Goal: Information Seeking & Learning: Learn about a topic

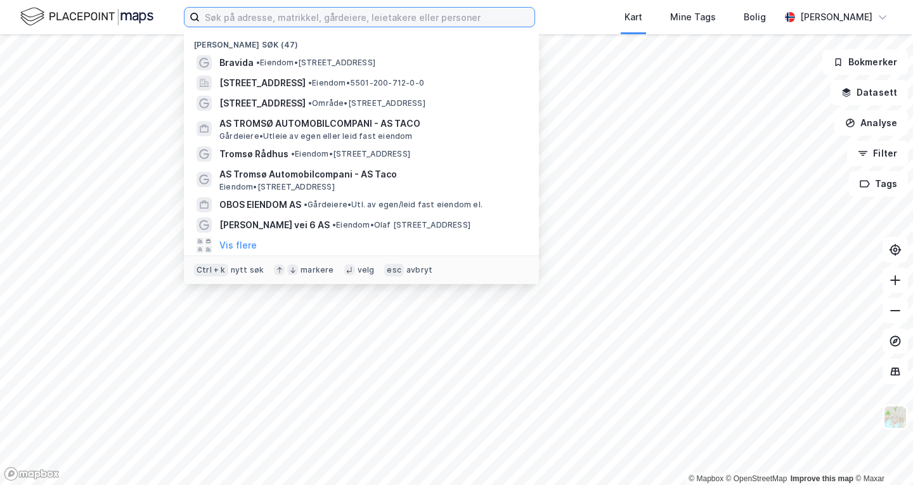
click at [376, 22] on input at bounding box center [367, 17] width 335 height 19
paste input "Holmlia sentervei 10"
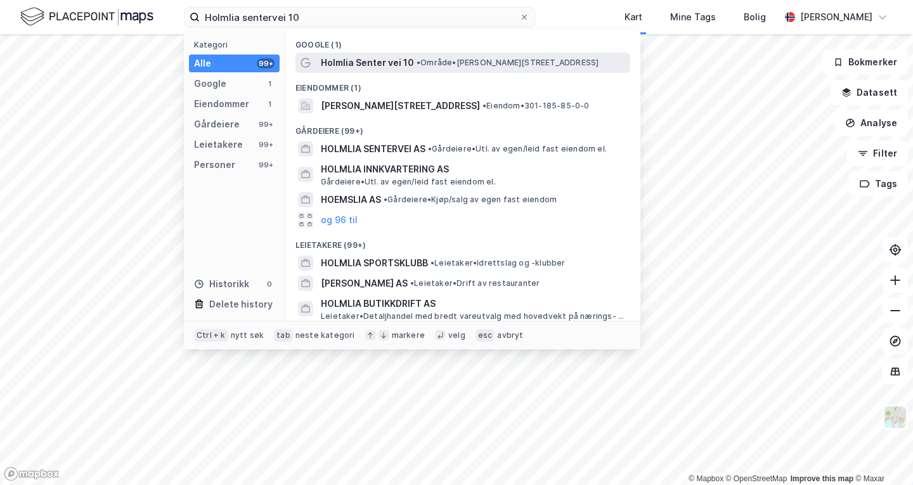
click at [374, 62] on span "Holmlia Senter vei 10" at bounding box center [367, 62] width 93 height 15
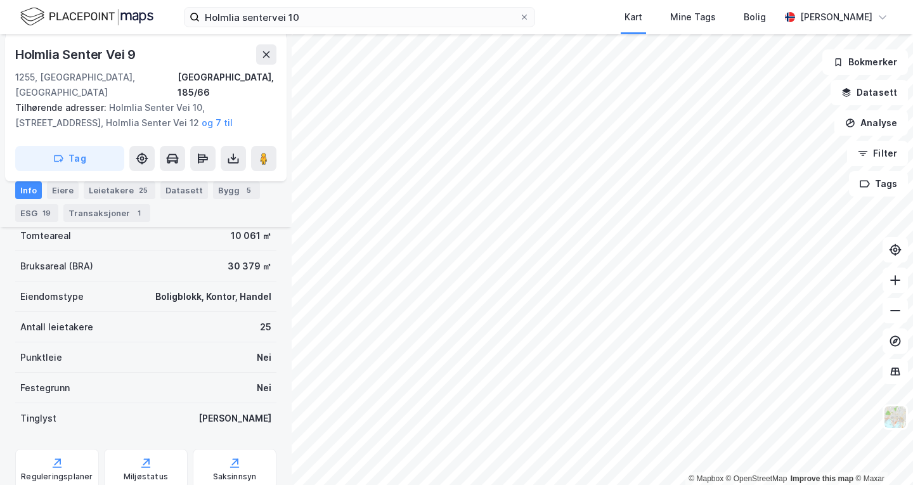
scroll to position [235, 0]
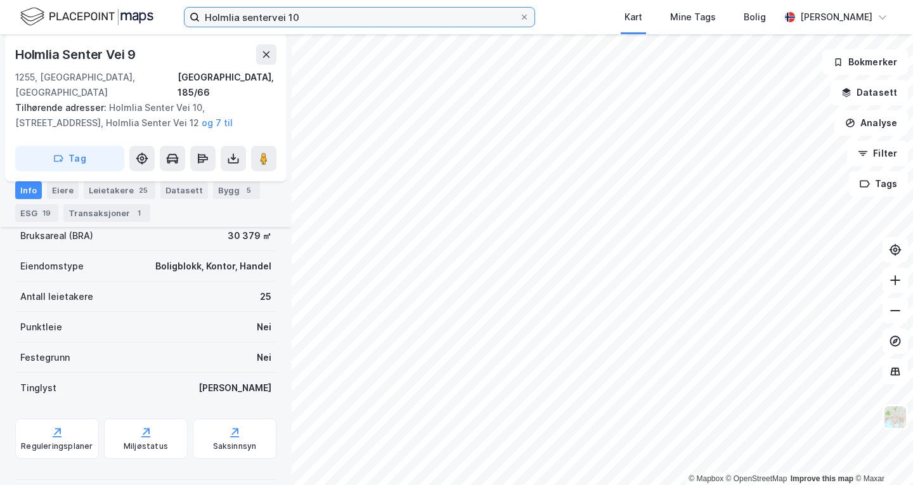
click at [390, 12] on input "Holmlia sentervei 10" at bounding box center [359, 17] width 319 height 19
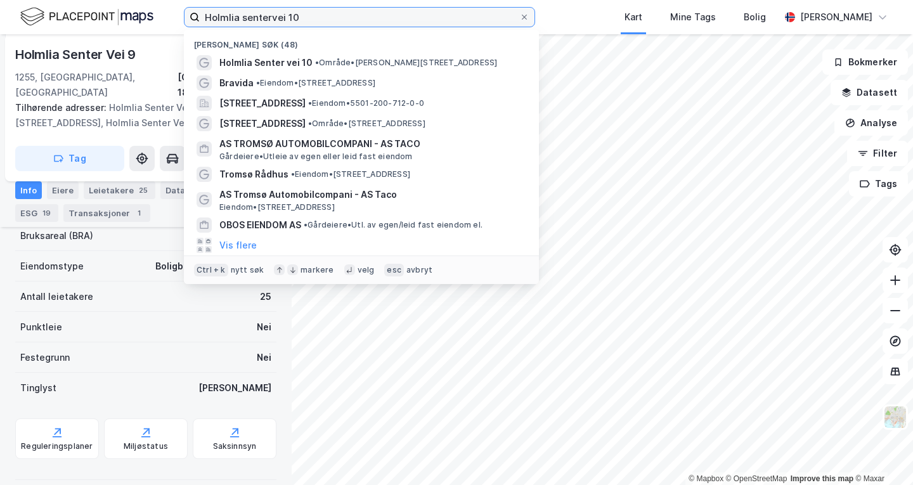
paste input "Adresse Sandakerveien 59"
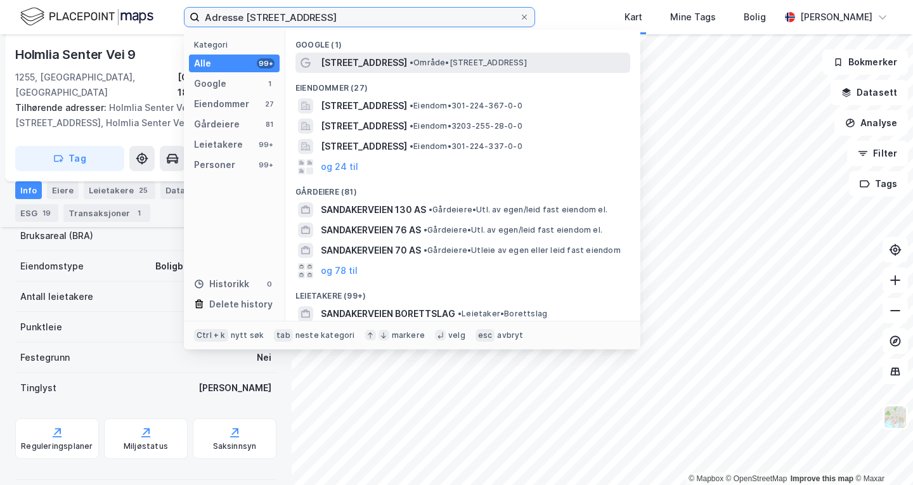
type input "Adresse Sandakerveien 59"
click at [411, 65] on span "• Område • Sandakerveien 59, 0477 Oslo" at bounding box center [467, 63] width 117 height 10
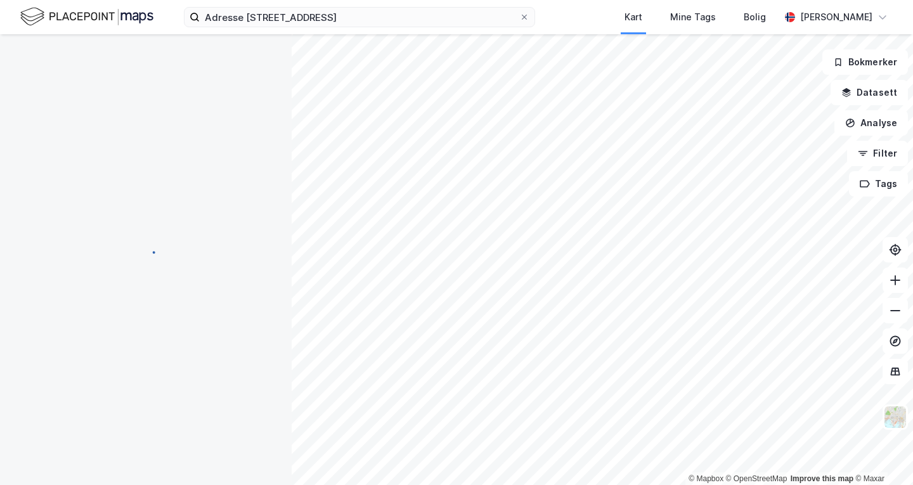
scroll to position [205, 0]
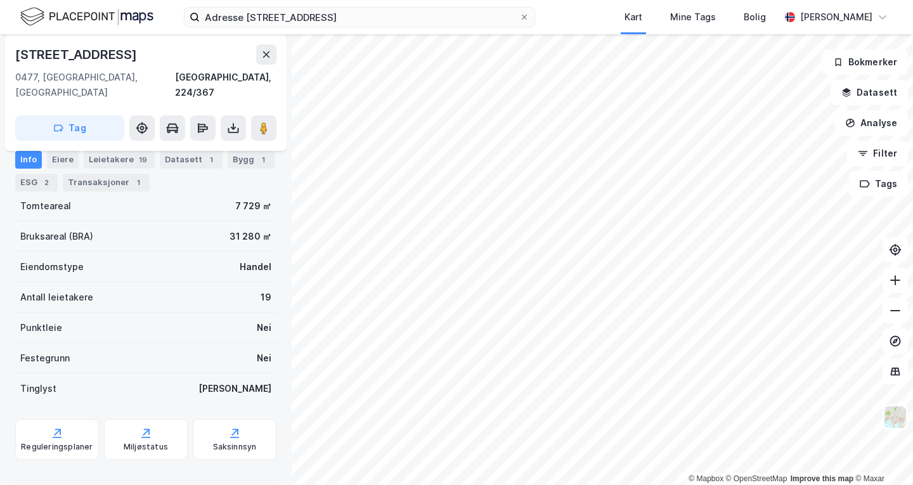
click at [124, 146] on div "Info Eiere Leietakere 19 Datasett 1 Bygg 1 ESG 2 Transaksjoner 1" at bounding box center [146, 166] width 292 height 61
click at [120, 152] on div "Leietakere 19" at bounding box center [119, 160] width 71 height 18
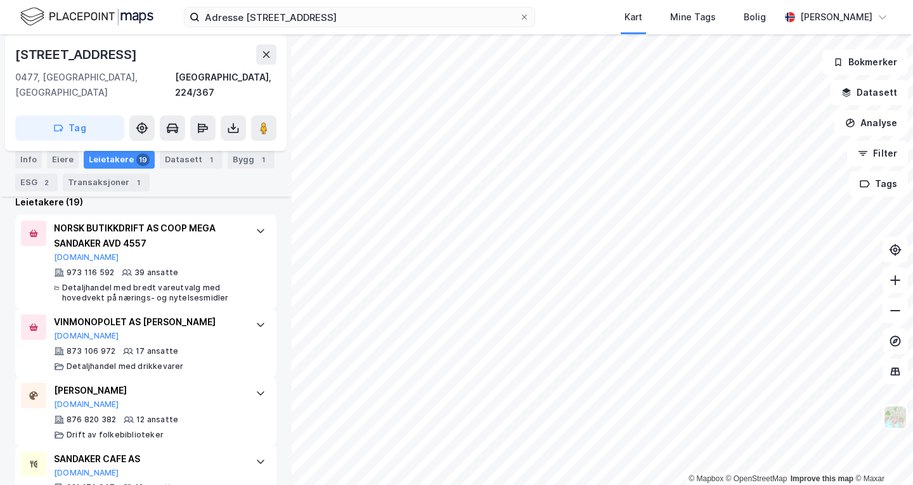
scroll to position [394, 0]
